Goal: Information Seeking & Learning: Learn about a topic

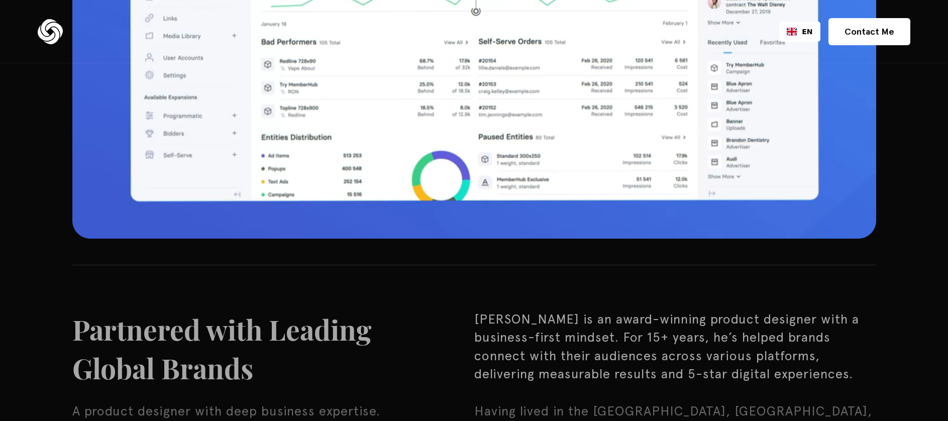
click at [387, 172] on div at bounding box center [474, 12] width 804 height 452
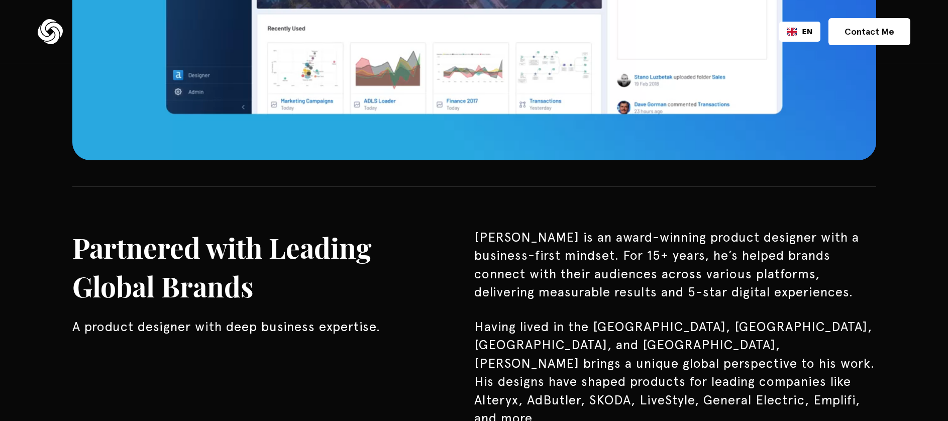
scroll to position [744, 0]
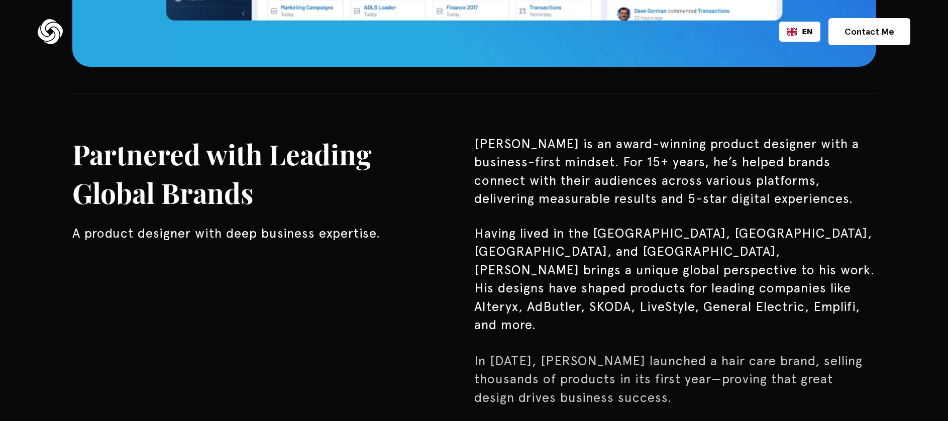
click at [421, 184] on h3 "Partnered with Leading Global Brands" at bounding box center [260, 173] width 376 height 77
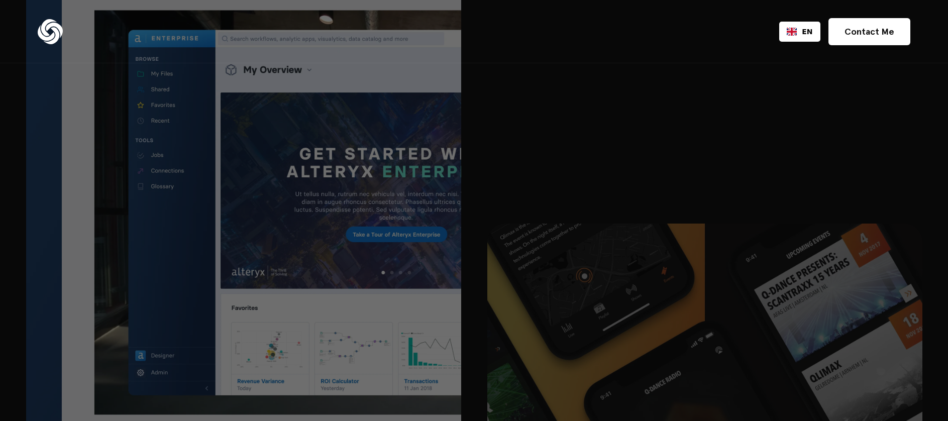
scroll to position [2045, 0]
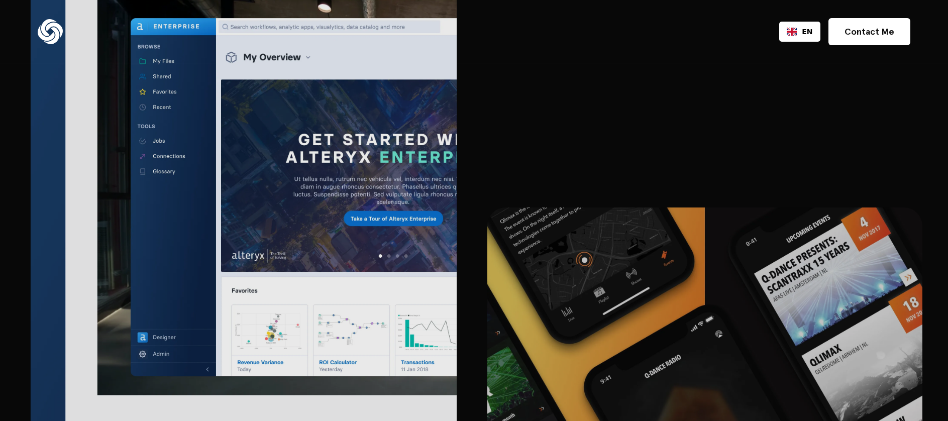
click at [300, 179] on img at bounding box center [244, 230] width 426 height 597
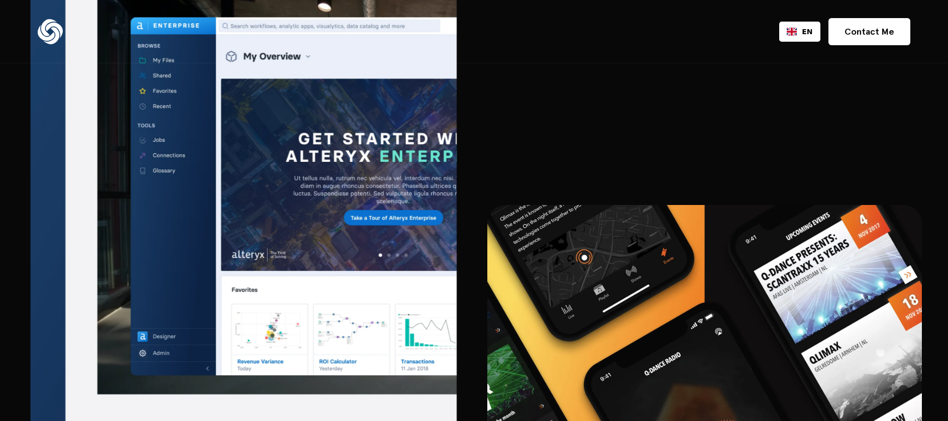
click at [307, 168] on img at bounding box center [244, 229] width 426 height 597
click at [417, 181] on img at bounding box center [244, 229] width 426 height 597
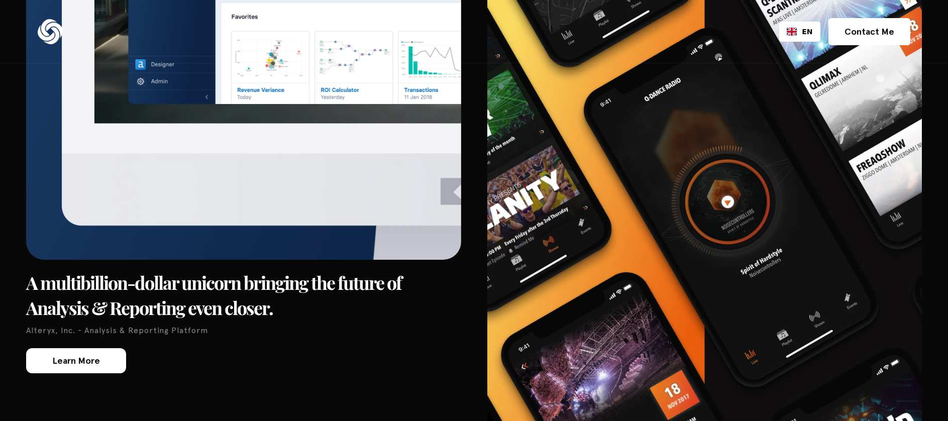
click at [92, 356] on div "Learn More" at bounding box center [76, 360] width 48 height 9
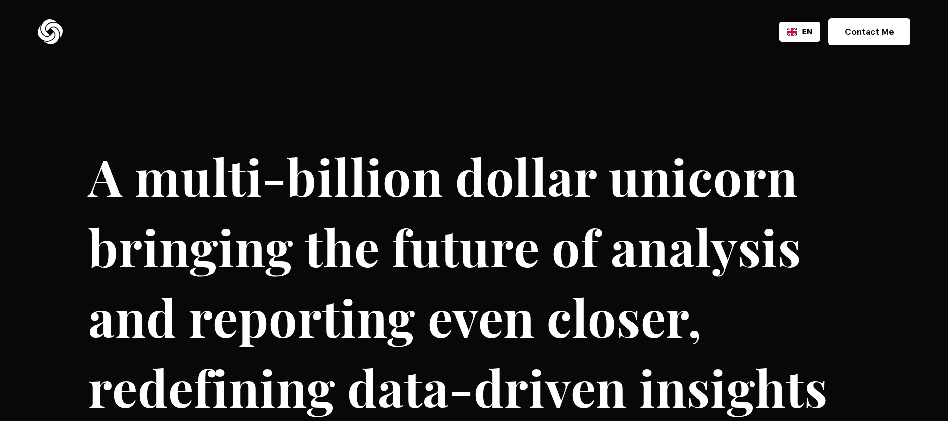
scroll to position [24, 0]
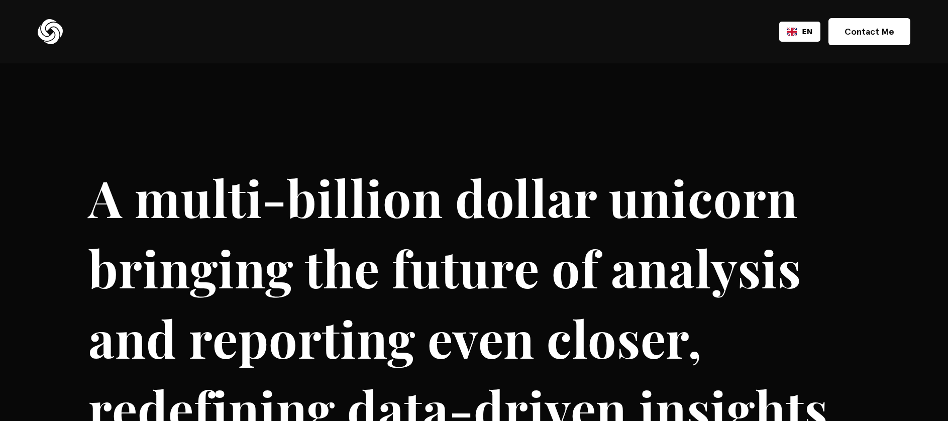
click at [49, 36] on img at bounding box center [50, 31] width 25 height 25
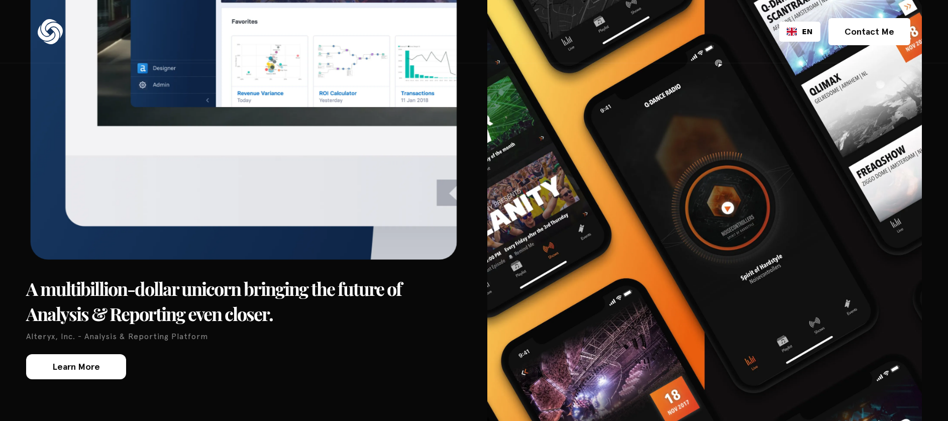
scroll to position [2460, 0]
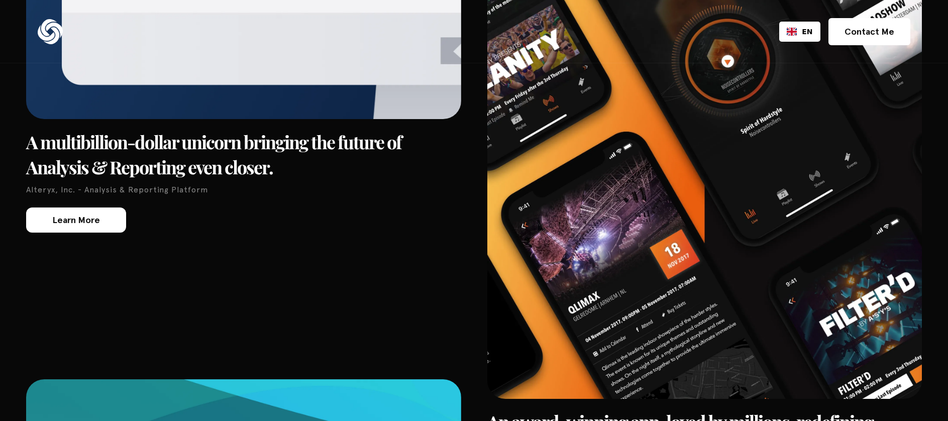
click at [98, 216] on div "Learn More" at bounding box center [76, 220] width 48 height 9
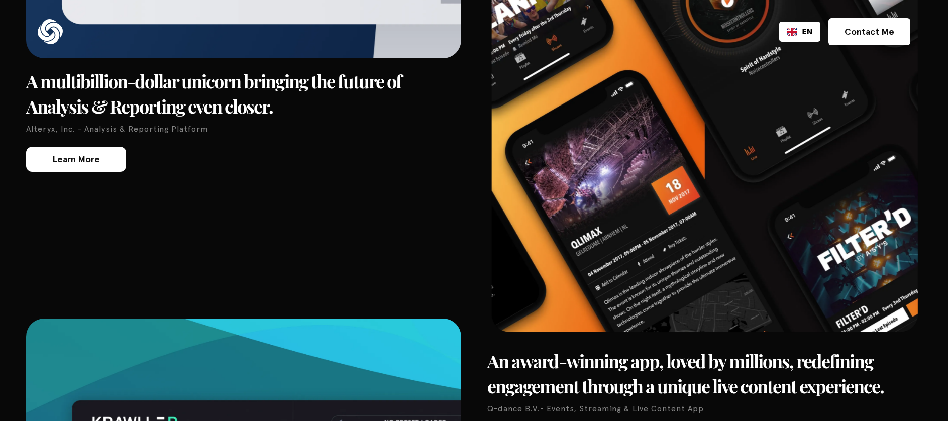
scroll to position [2607, 0]
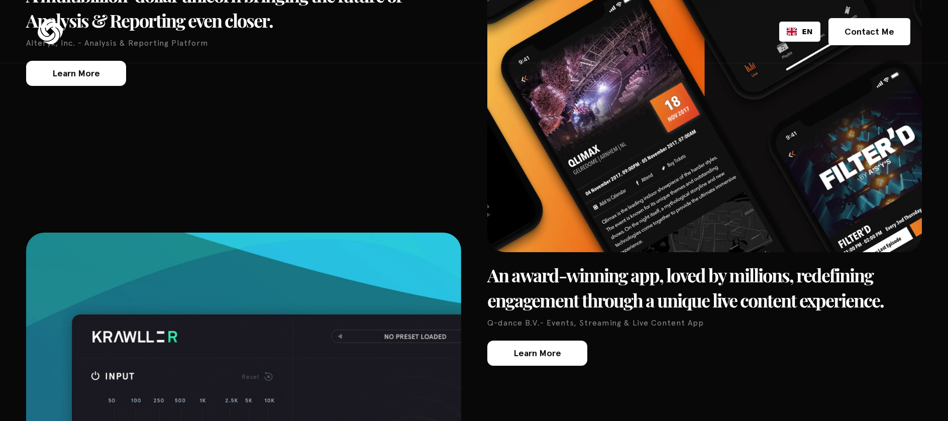
click at [569, 341] on link "Learn More" at bounding box center [538, 353] width 100 height 25
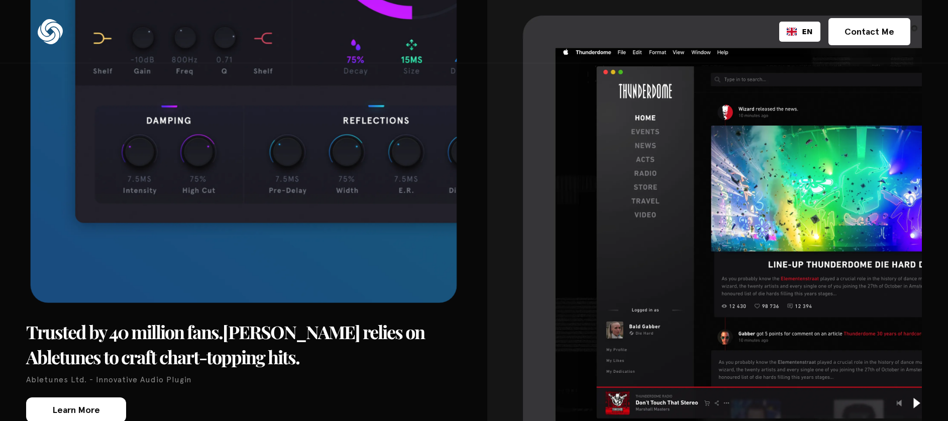
scroll to position [3202, 0]
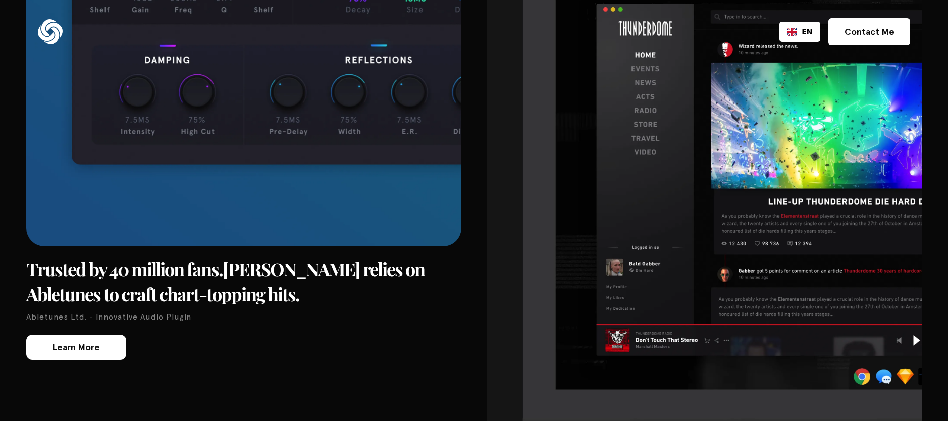
click at [58, 335] on link "Learn More" at bounding box center [76, 347] width 100 height 25
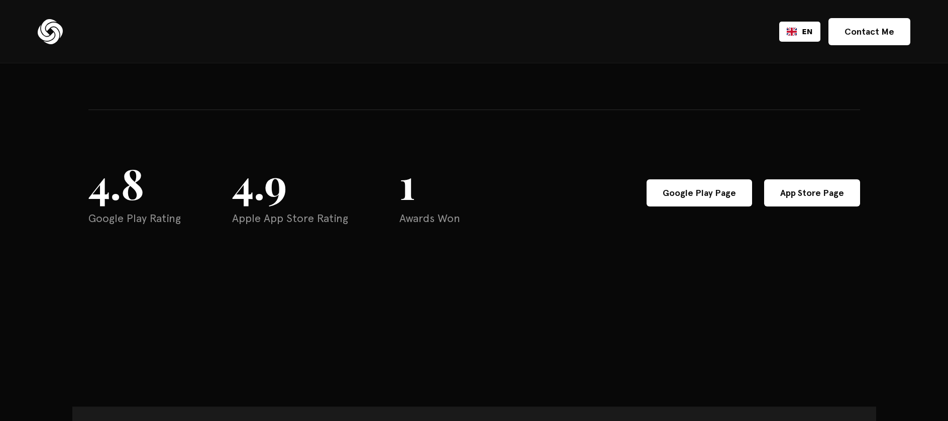
scroll to position [1783, 0]
